Goal: Task Accomplishment & Management: Complete application form

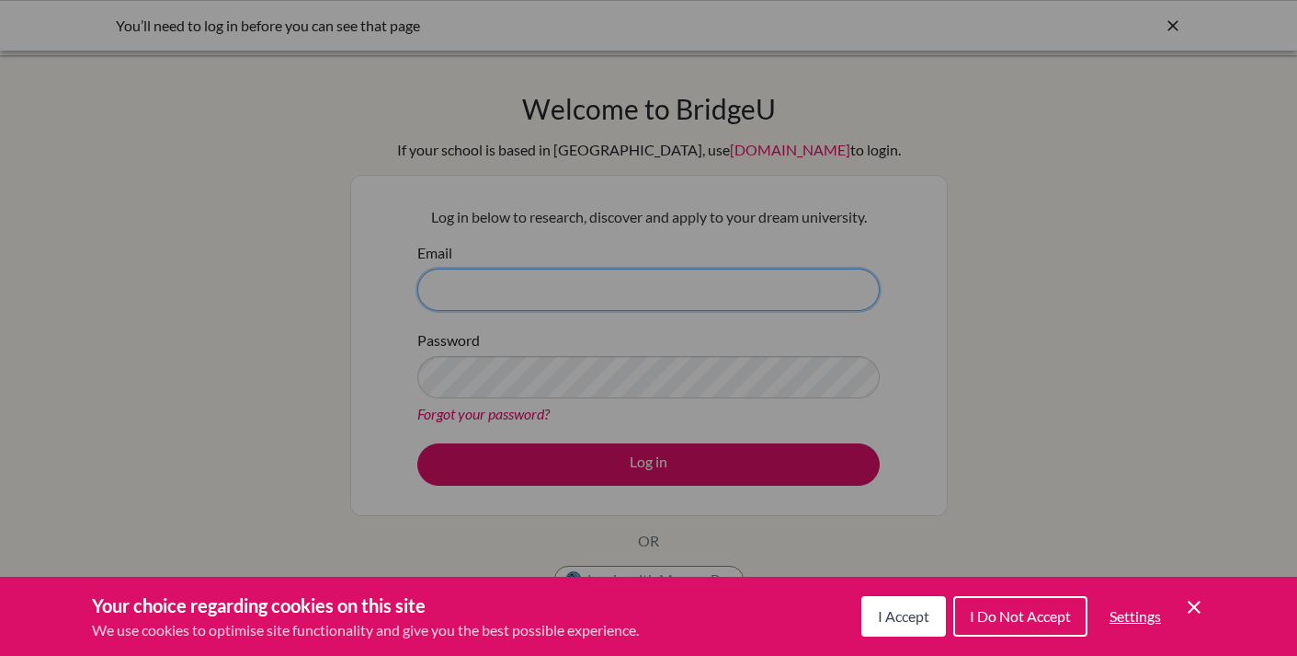
type input "[EMAIL_ADDRESS][DOMAIN_NAME]"
click at [925, 629] on button "I Accept" at bounding box center [904, 616] width 85 height 40
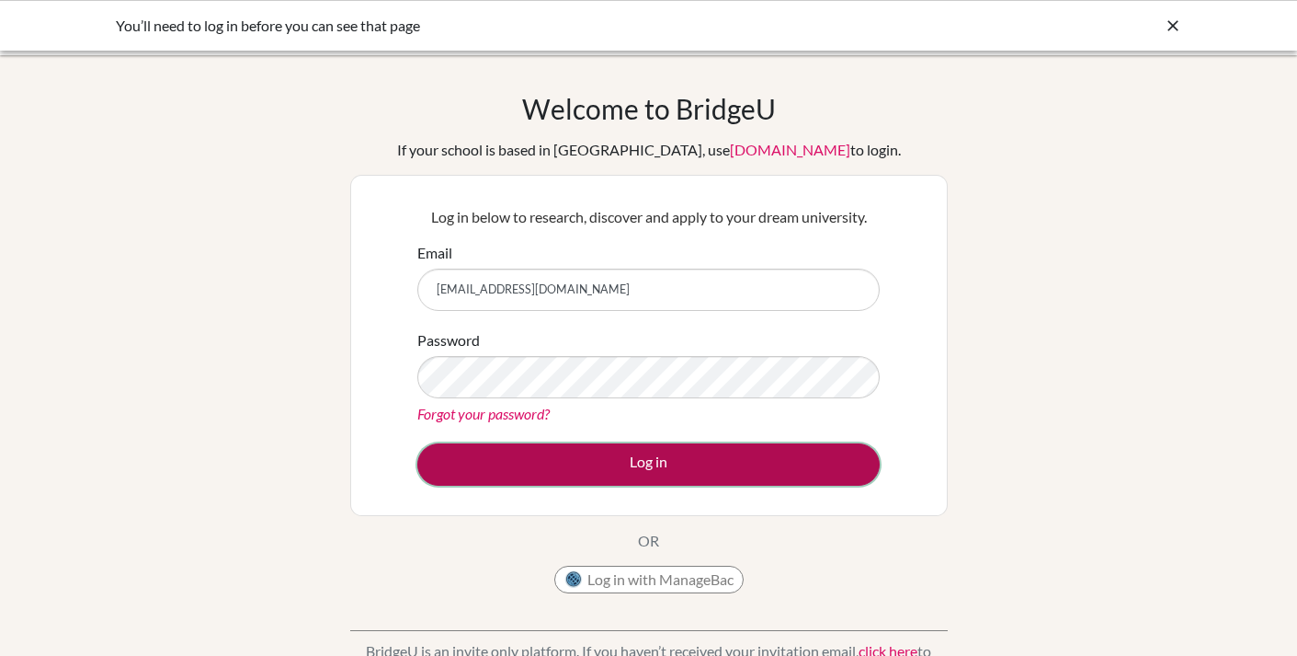
click at [747, 466] on button "Log in" at bounding box center [648, 464] width 463 height 42
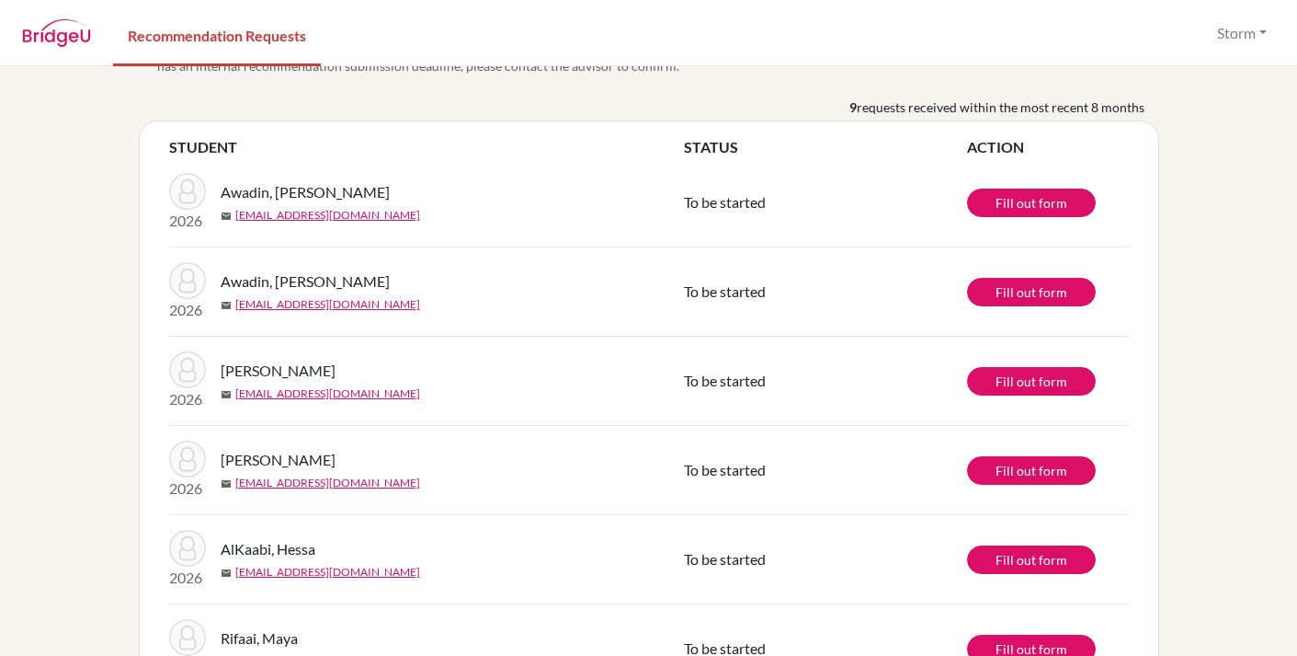
scroll to position [426, 0]
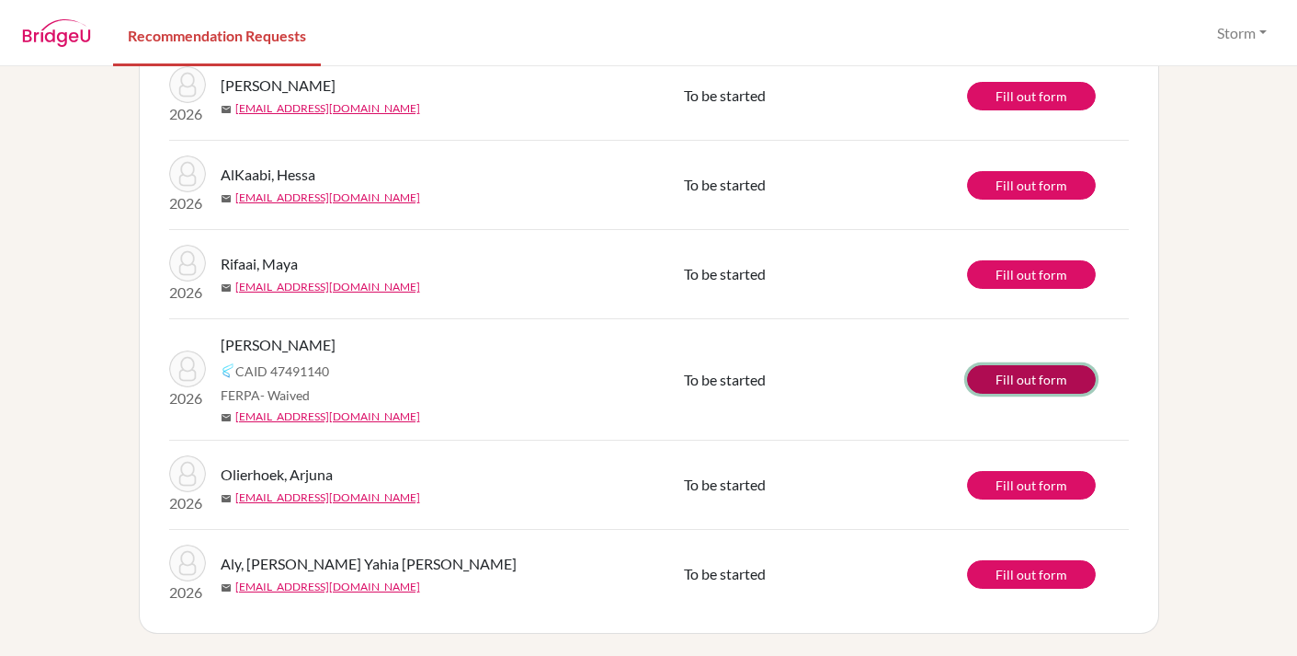
click at [1063, 371] on link "Fill out form" at bounding box center [1031, 379] width 129 height 29
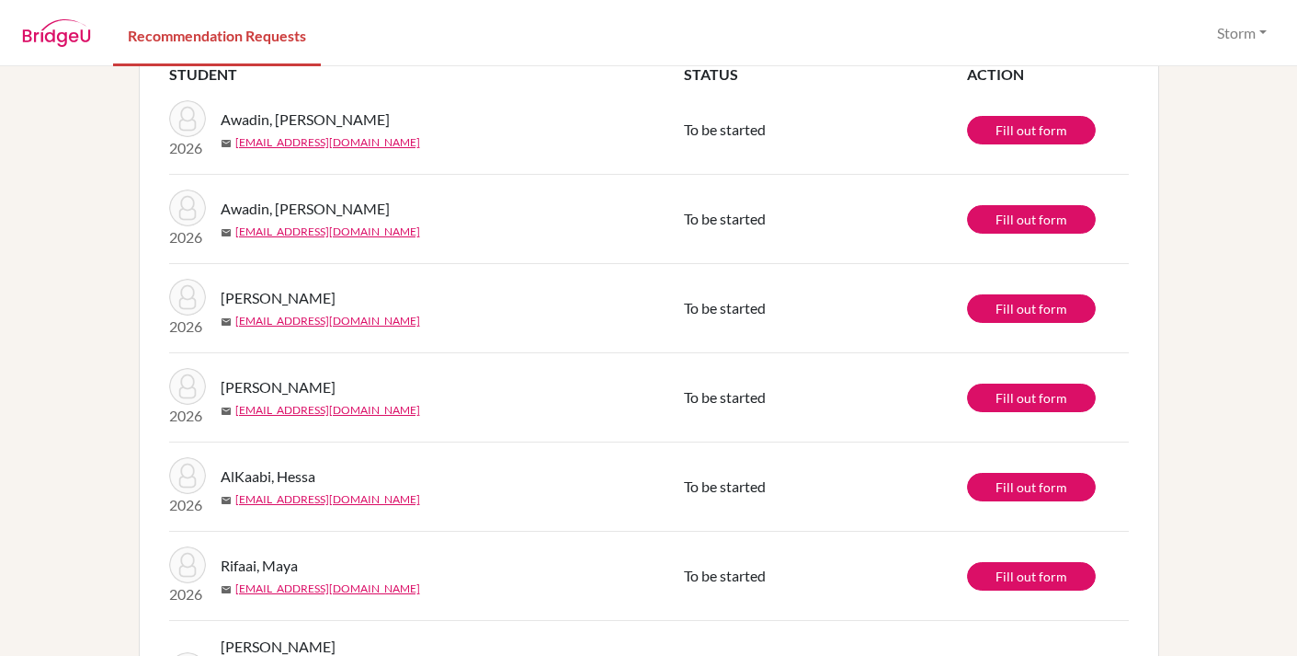
scroll to position [0, 0]
